Goal: Task Accomplishment & Management: Use online tool/utility

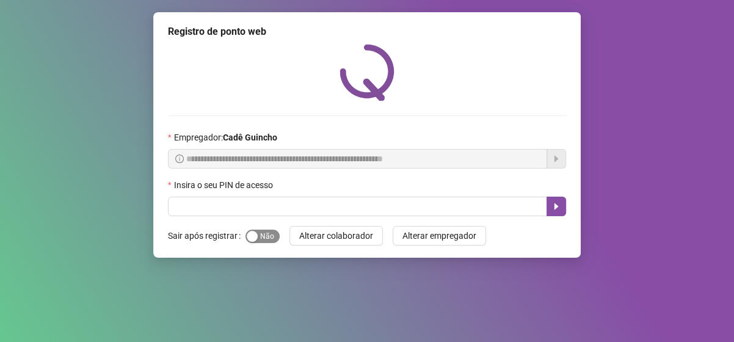
click at [257, 239] on span "Sim Não" at bounding box center [262, 236] width 34 height 13
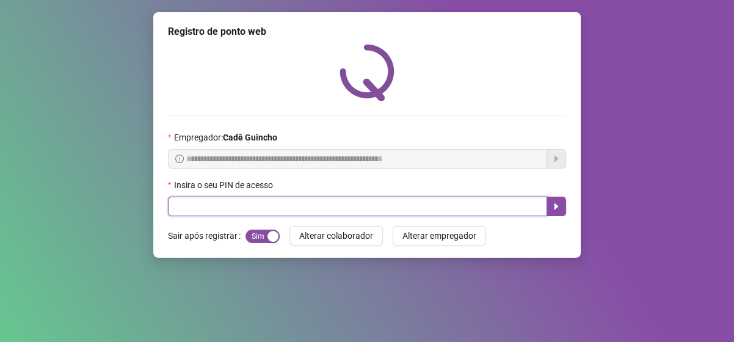
click at [212, 203] on input "text" at bounding box center [357, 207] width 379 height 20
type input "*****"
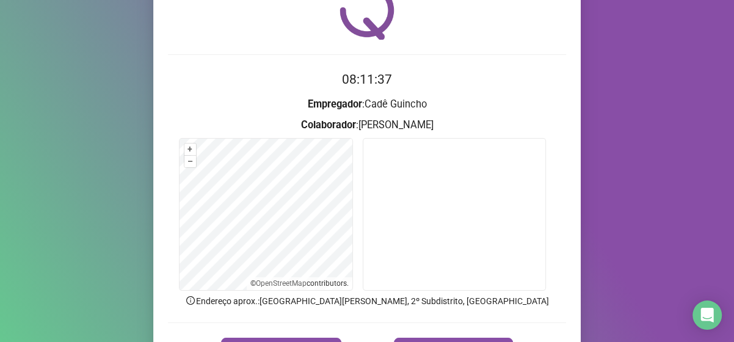
scroll to position [122, 0]
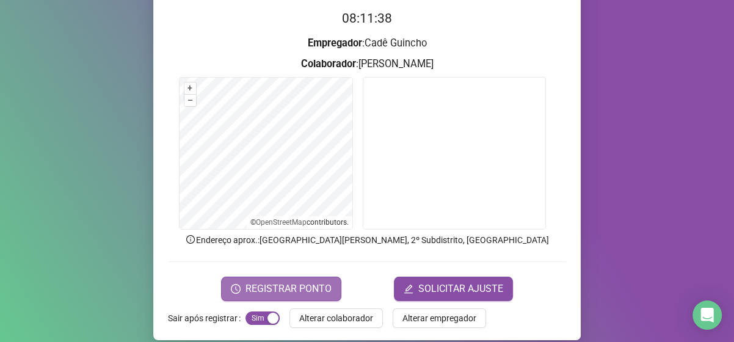
click at [306, 297] on button "REGISTRAR PONTO" at bounding box center [281, 289] width 120 height 24
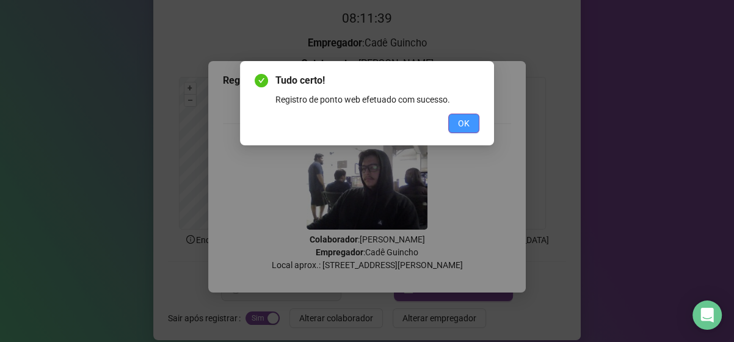
click at [465, 131] on button "OK" at bounding box center [463, 124] width 31 height 20
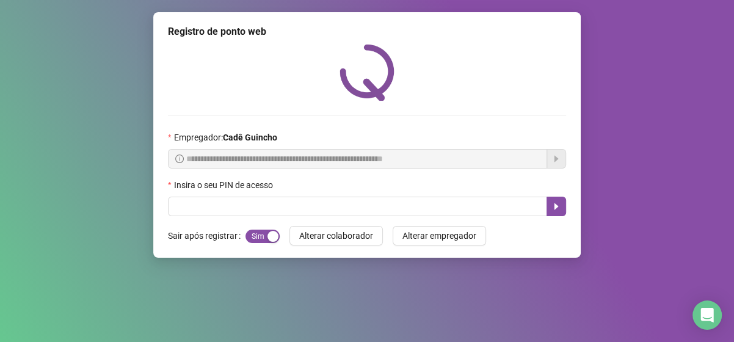
scroll to position [0, 0]
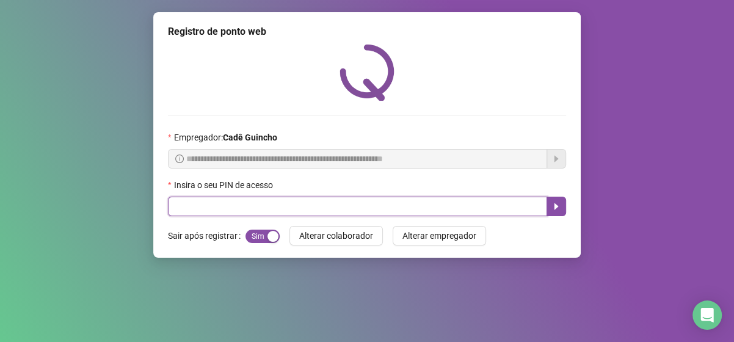
click at [317, 212] on input "text" at bounding box center [357, 207] width 379 height 20
type input "*****"
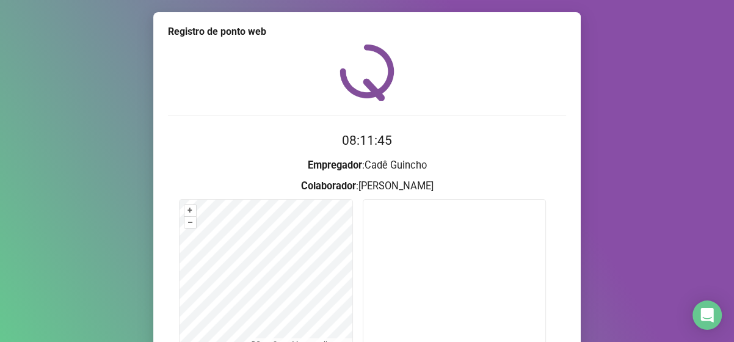
scroll to position [134, 0]
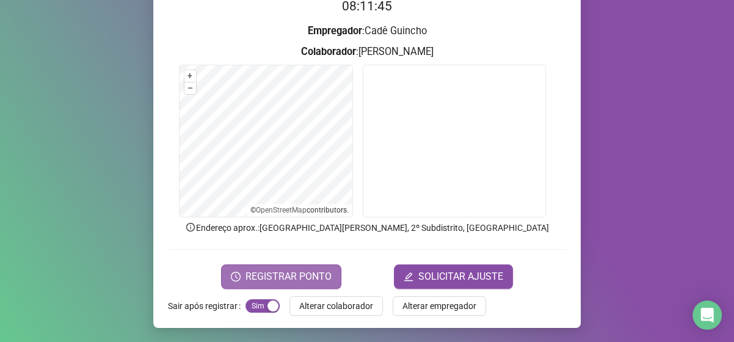
click at [312, 278] on span "REGISTRAR PONTO" at bounding box center [288, 276] width 86 height 15
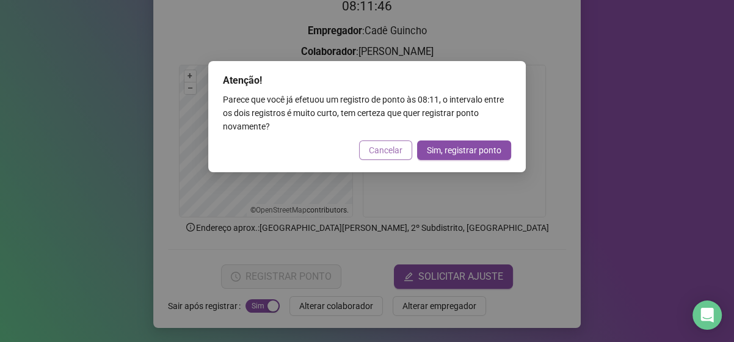
click at [377, 153] on span "Cancelar" at bounding box center [386, 149] width 34 height 13
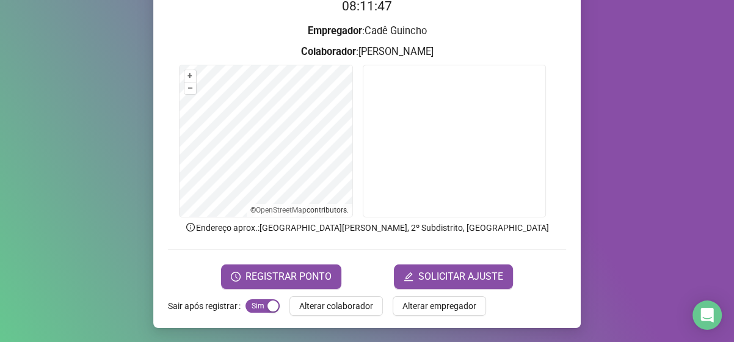
scroll to position [0, 0]
